Goal: Information Seeking & Learning: Learn about a topic

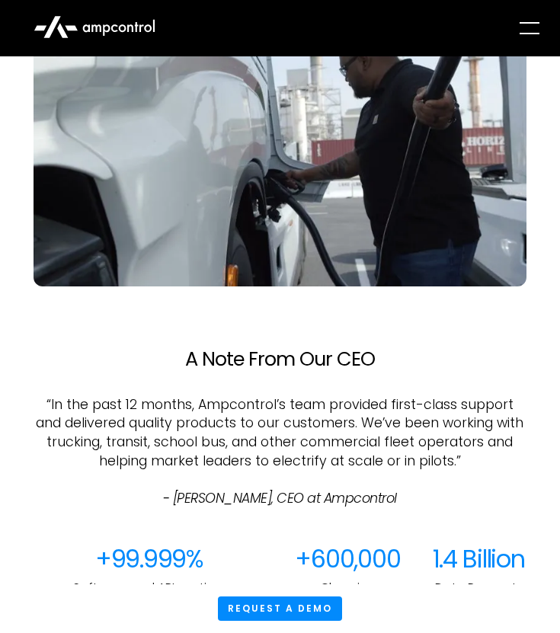
scroll to position [838, 0]
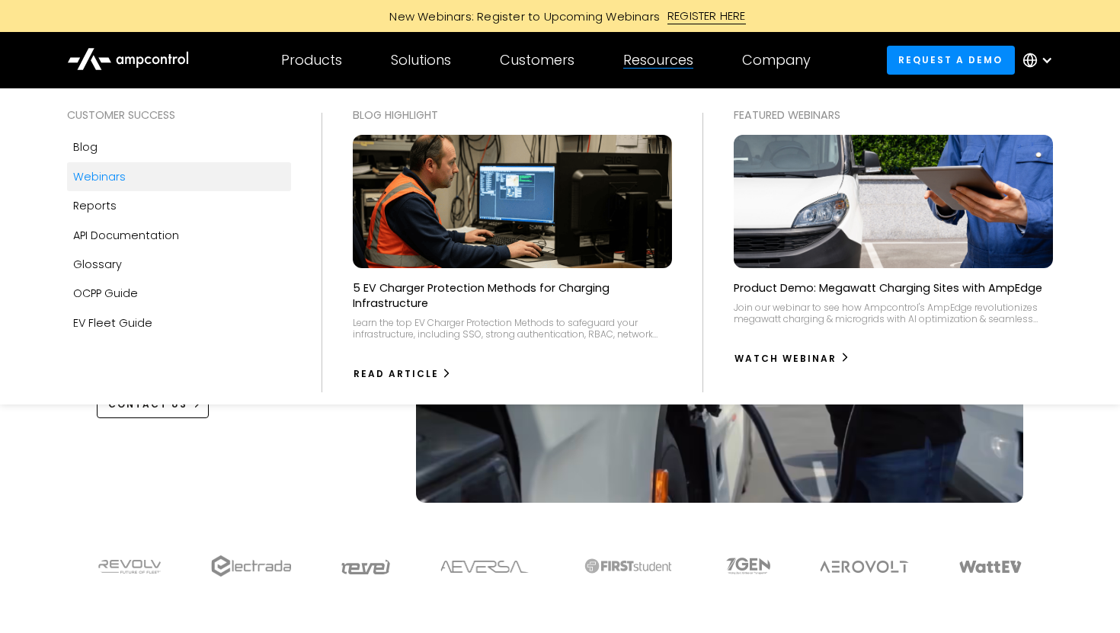
click at [122, 183] on div "Webinars" at bounding box center [99, 176] width 53 height 17
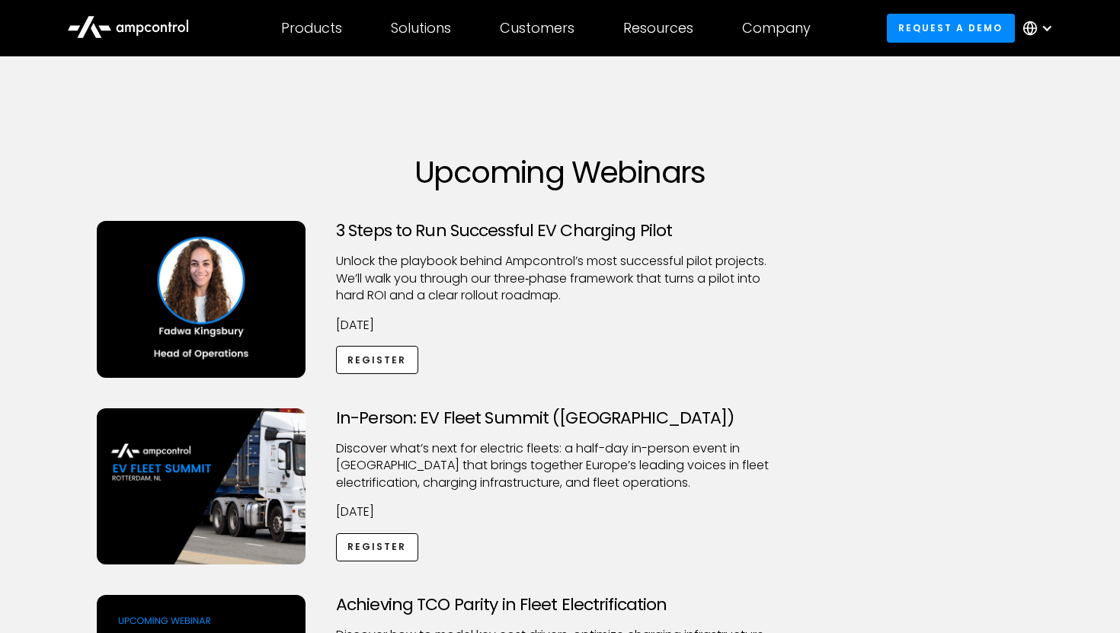
click at [474, 229] on h3 "3 Steps to Run Successful EV Charging Pilot" at bounding box center [560, 231] width 448 height 20
